Goal: Navigation & Orientation: Find specific page/section

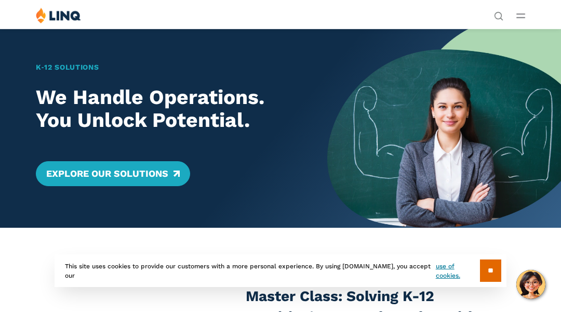
click at [52, 52] on div "K‑12 Solutions We Handle Operations. You Unlock Potential. Explore Our Solutions" at bounding box center [163, 128] width 327 height 199
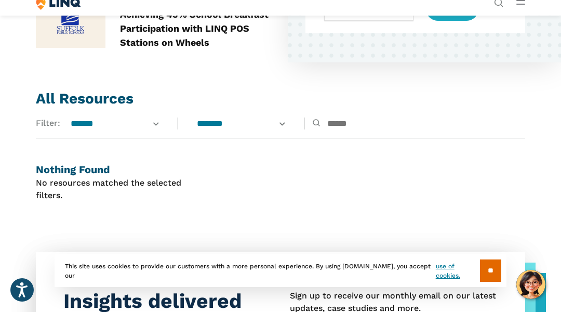
scroll to position [583, 0]
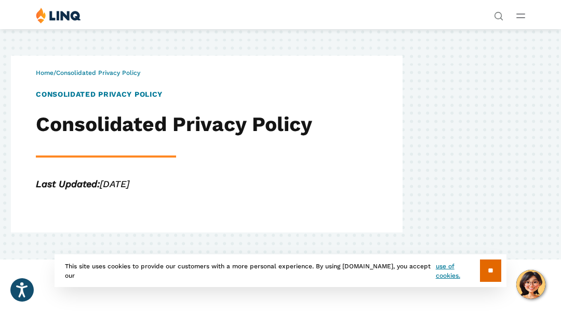
click at [52, 52] on div "Home / Consolidated Privacy Policy Consolidated Privacy Policy Consolidated Pri…" at bounding box center [280, 144] width 561 height 231
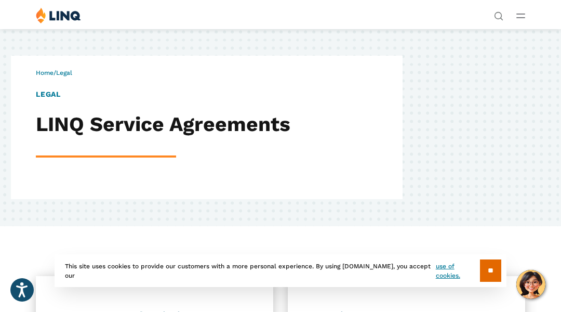
click at [52, 52] on div "Home / Legal LEGAL LINQ Service Agreements" at bounding box center [280, 127] width 561 height 197
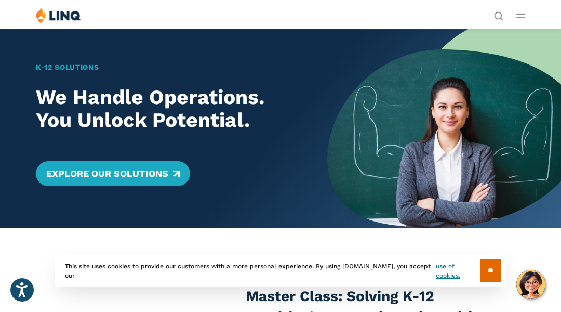
click at [52, 52] on div "K‑12 Solutions We Handle Operations. You Unlock Potential. Explore Our Solutions" at bounding box center [163, 128] width 327 height 199
